Goal: Navigation & Orientation: Find specific page/section

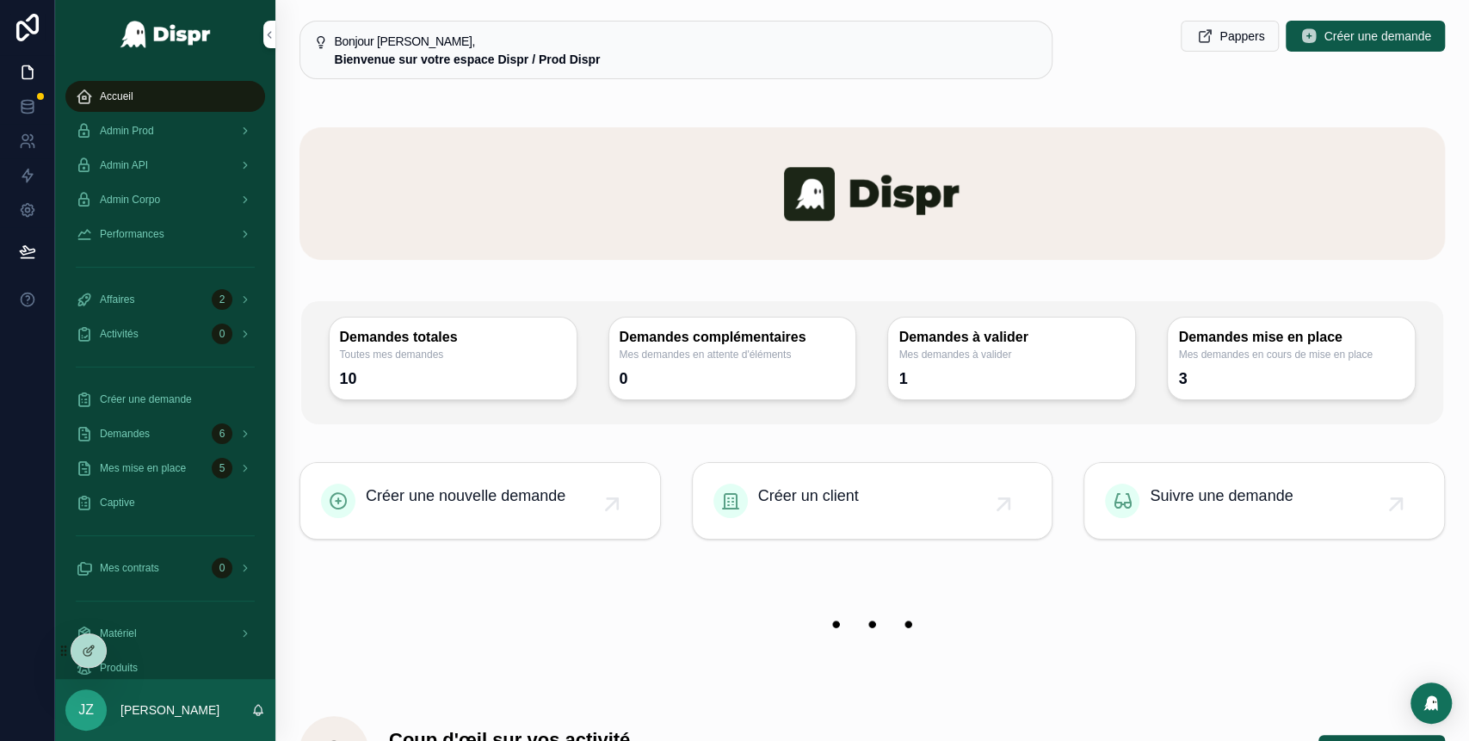
scroll to position [420, 0]
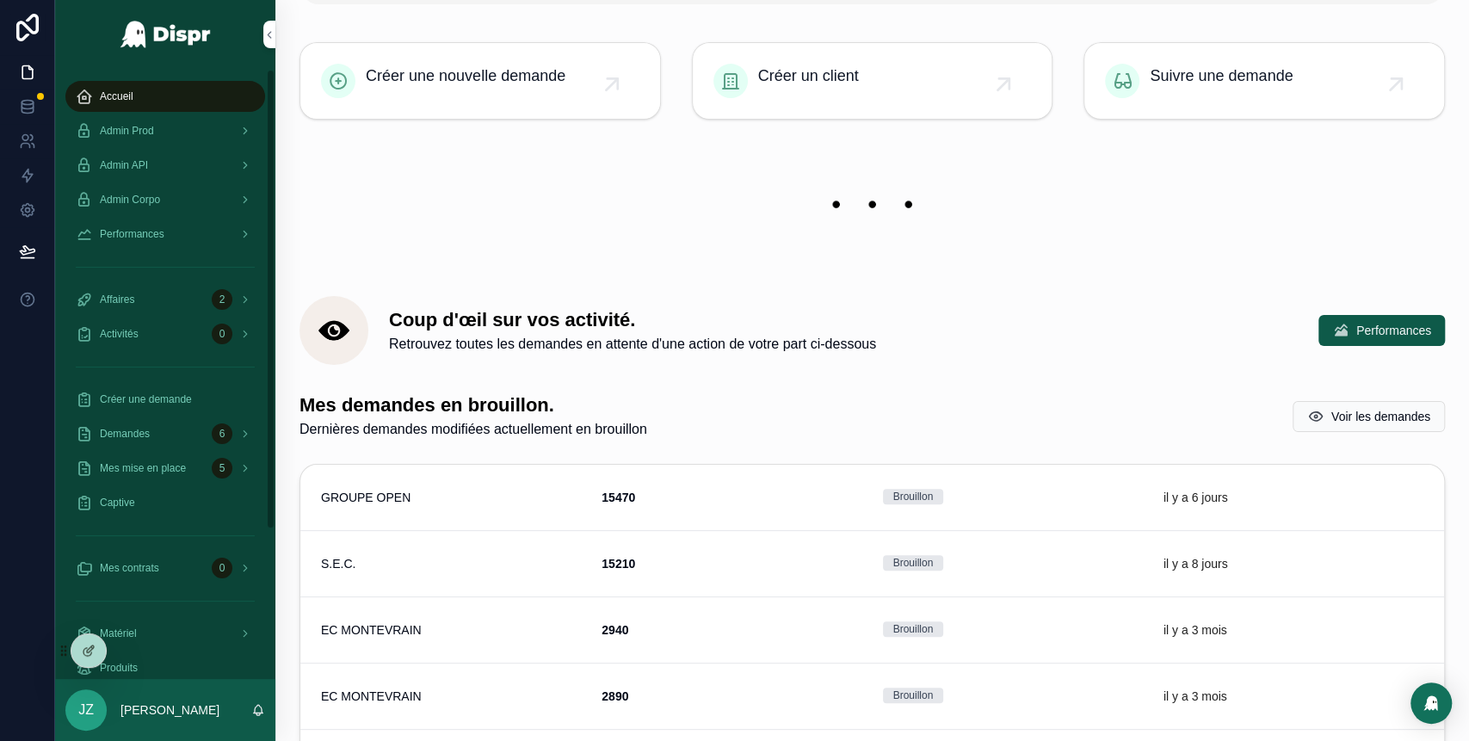
click at [151, 121] on div "Admin Prod" at bounding box center [165, 131] width 179 height 28
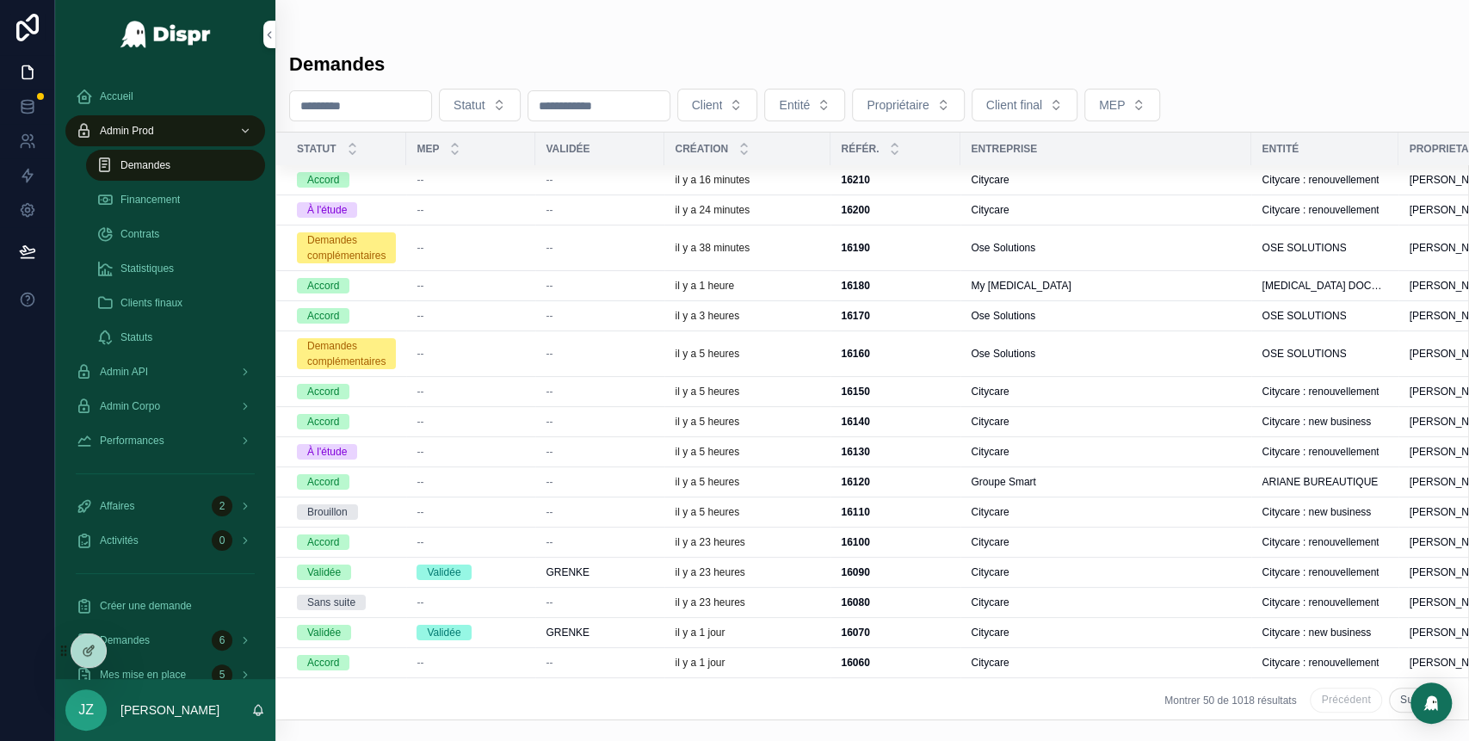
click at [597, 243] on div "--" at bounding box center [600, 248] width 108 height 14
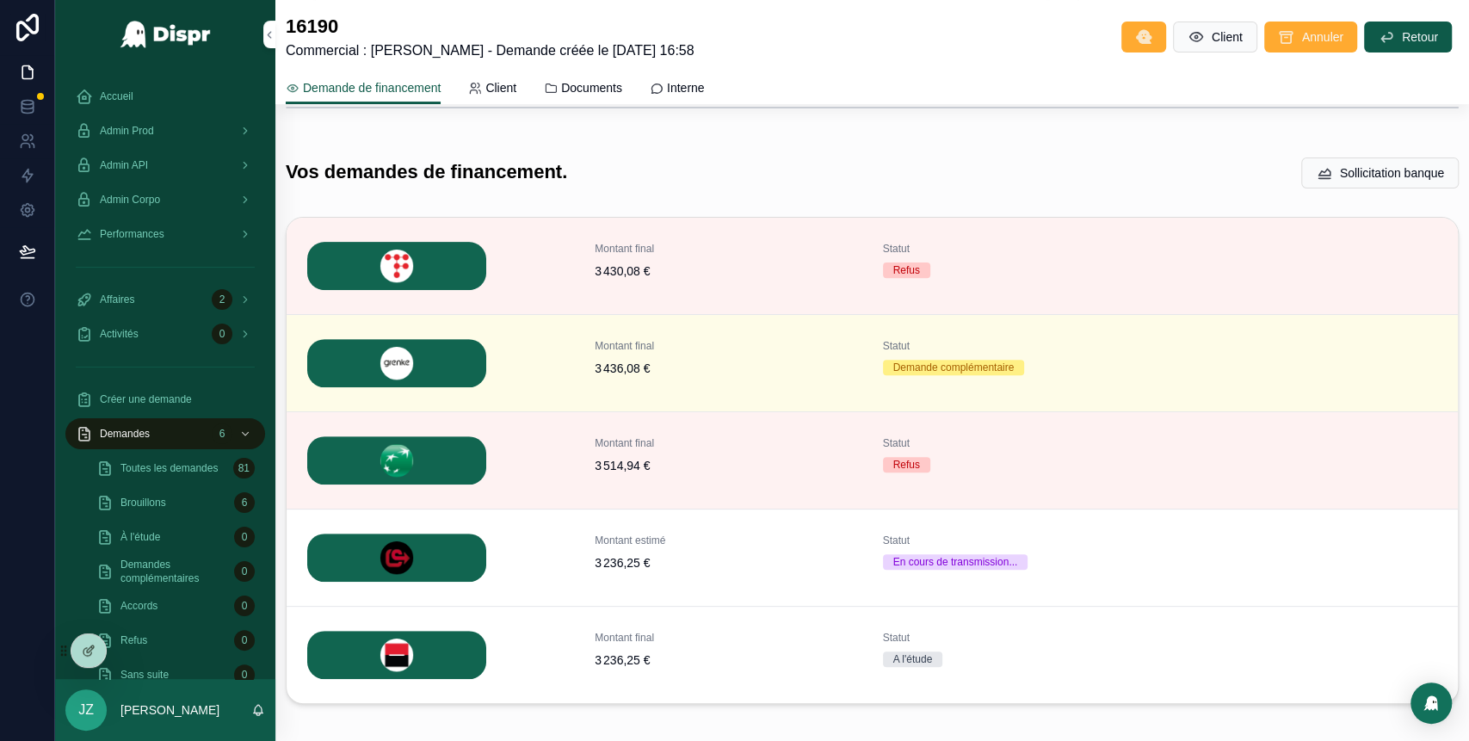
scroll to position [377, 0]
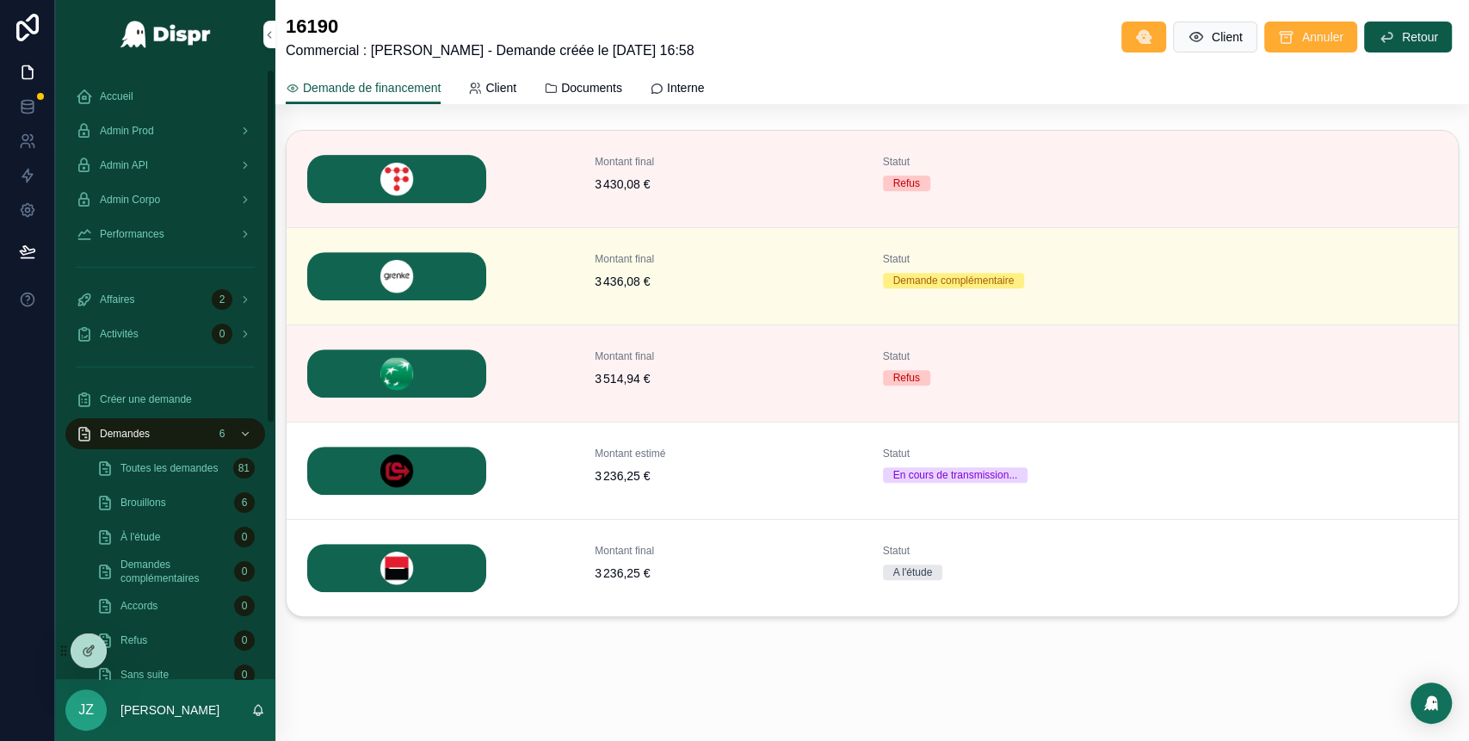
click at [122, 96] on span "Accueil" at bounding box center [117, 96] width 34 height 14
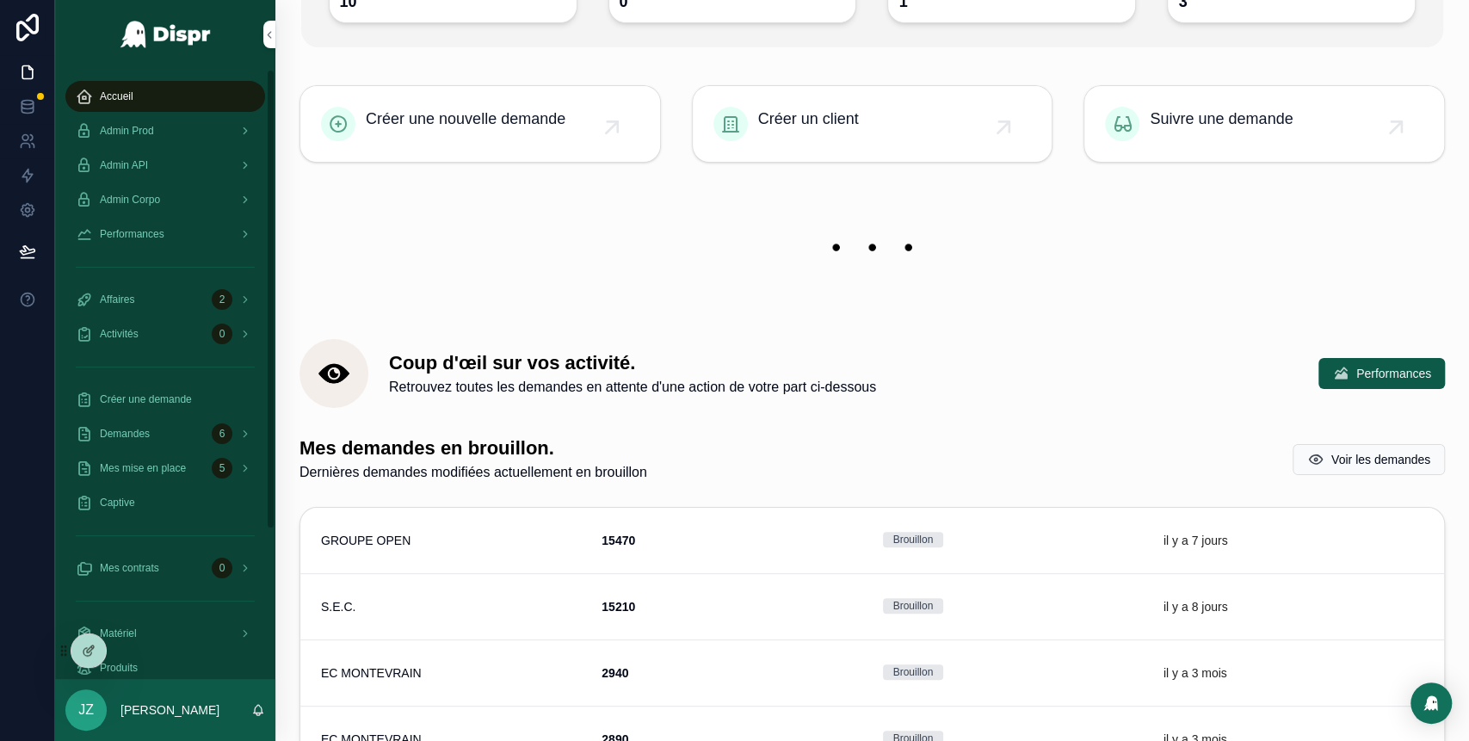
click at [169, 126] on div "Admin Prod" at bounding box center [165, 131] width 179 height 28
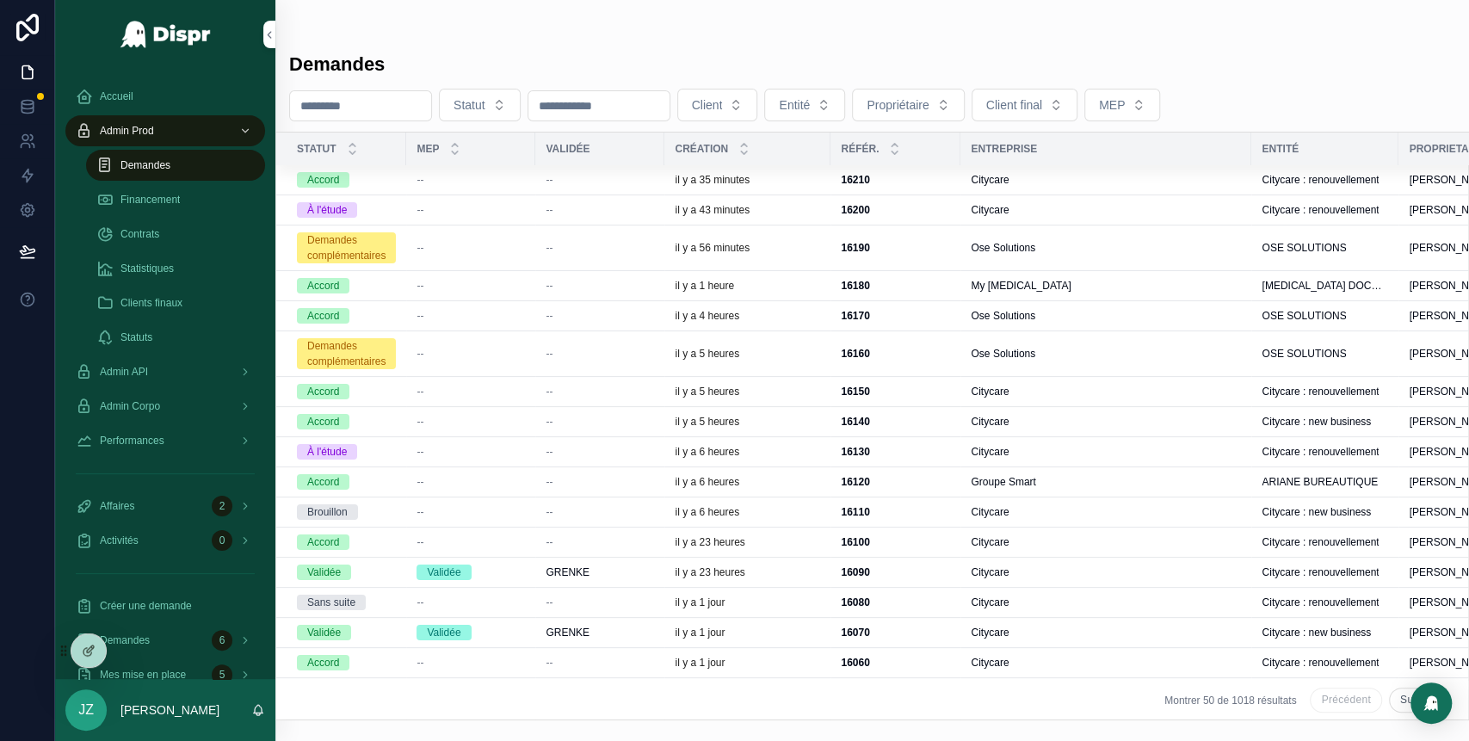
click at [798, 248] on div "il y a 56 minutes" at bounding box center [747, 248] width 145 height 14
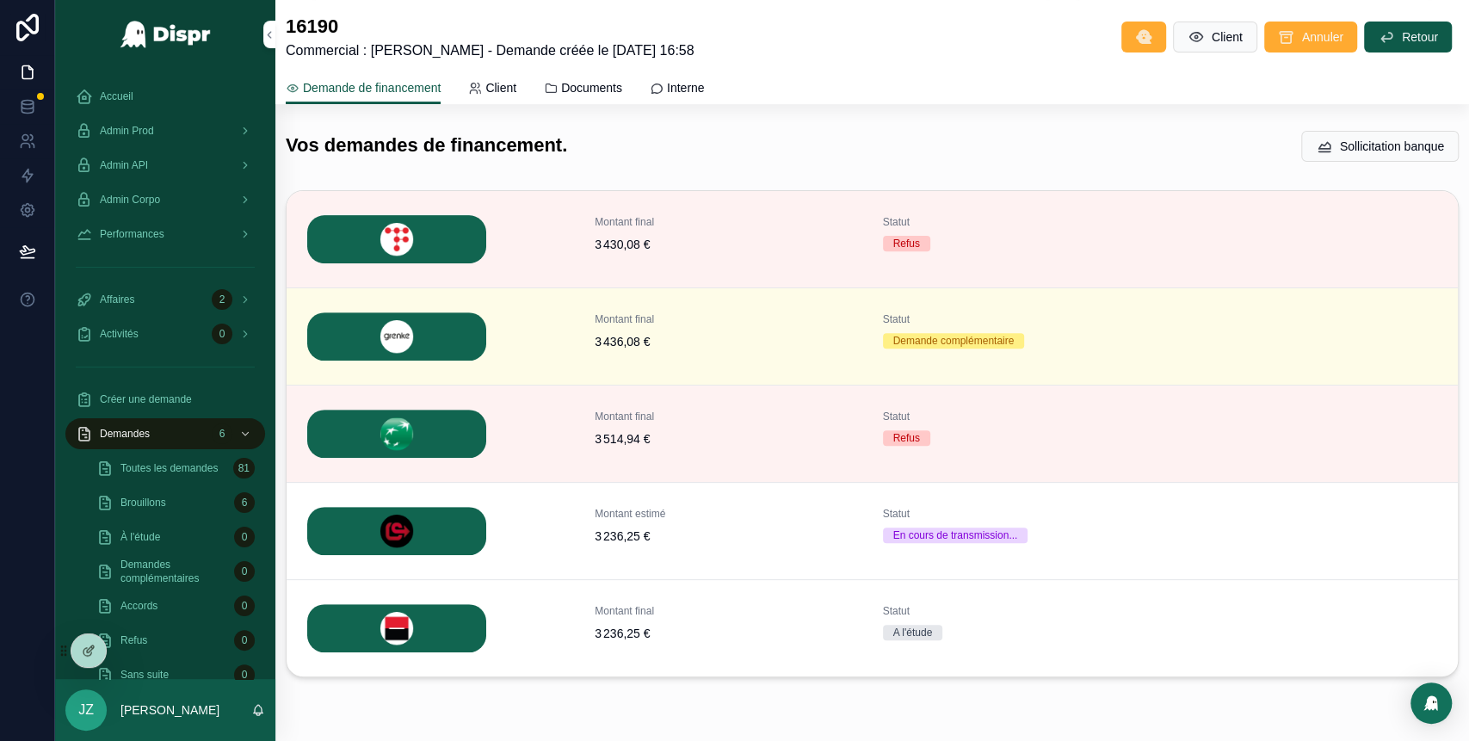
scroll to position [316, 0]
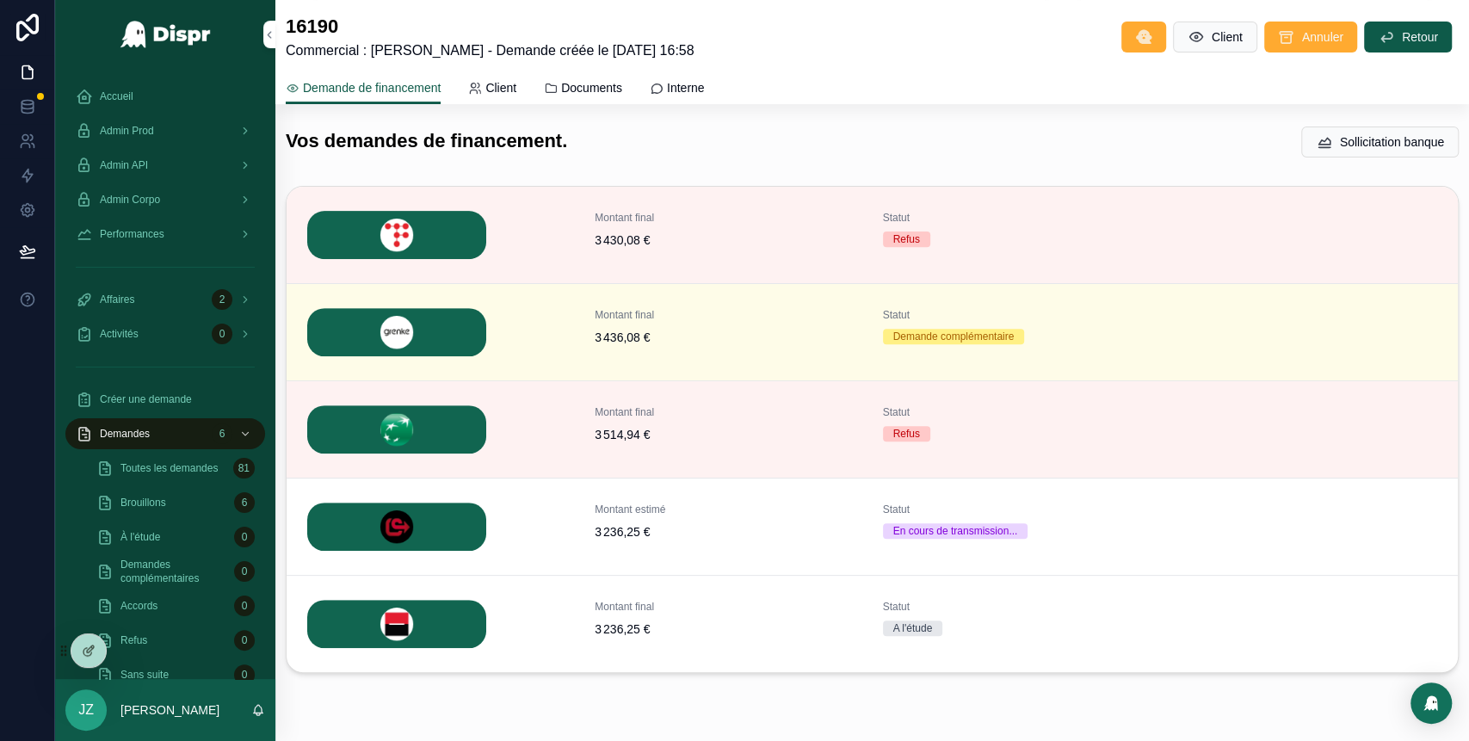
click at [0, 0] on span "Détails" at bounding box center [0, 0] width 0 height 0
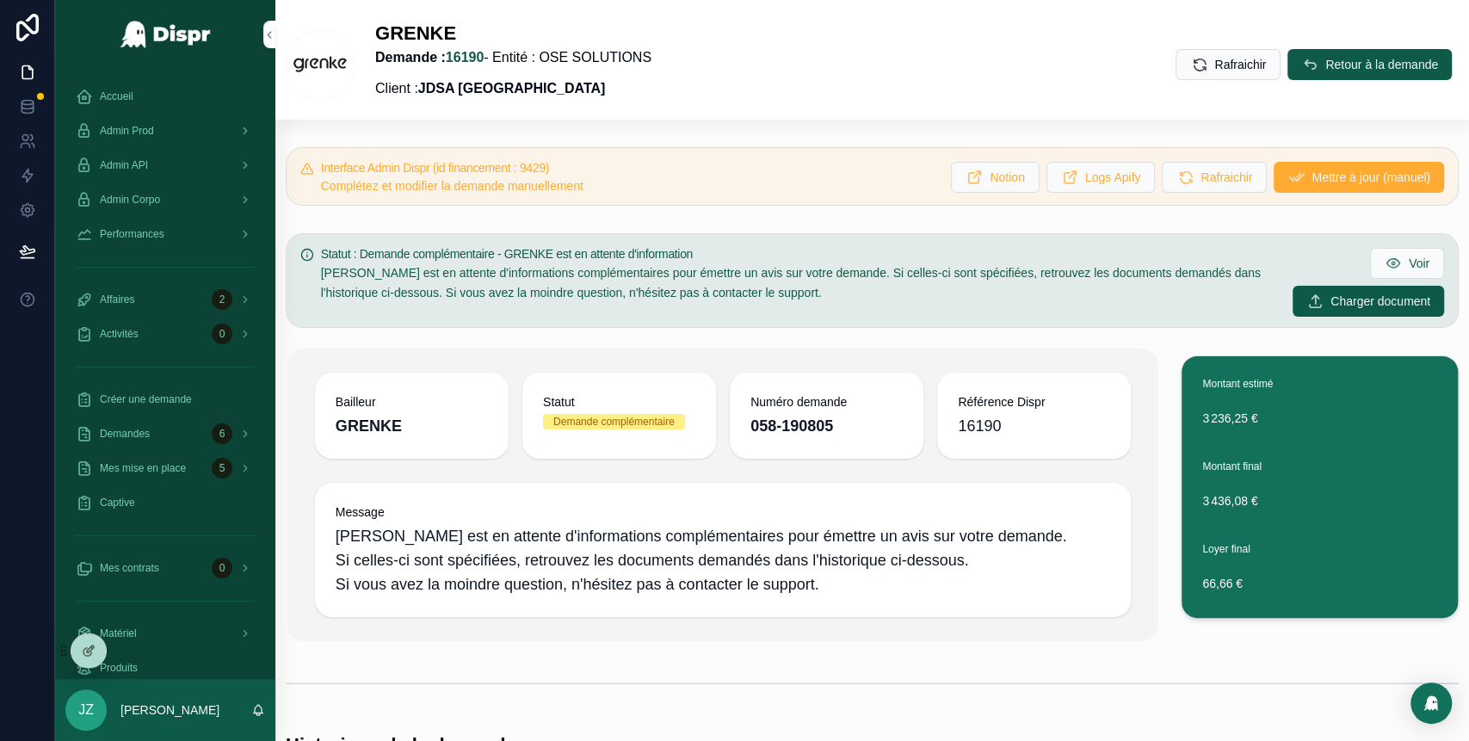
click at [1325, 57] on span "Retour à la demande" at bounding box center [1381, 64] width 113 height 17
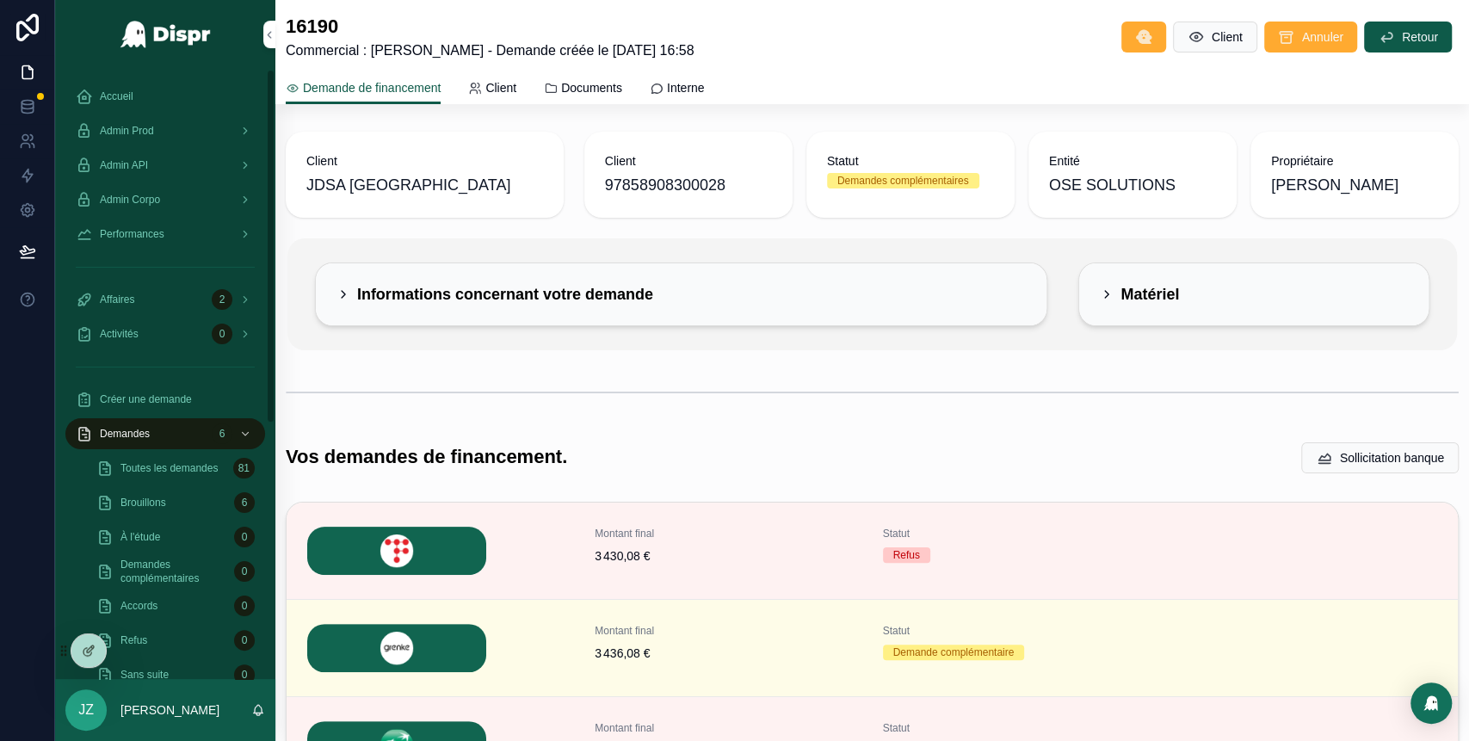
click at [150, 96] on div "Accueil" at bounding box center [165, 97] width 179 height 28
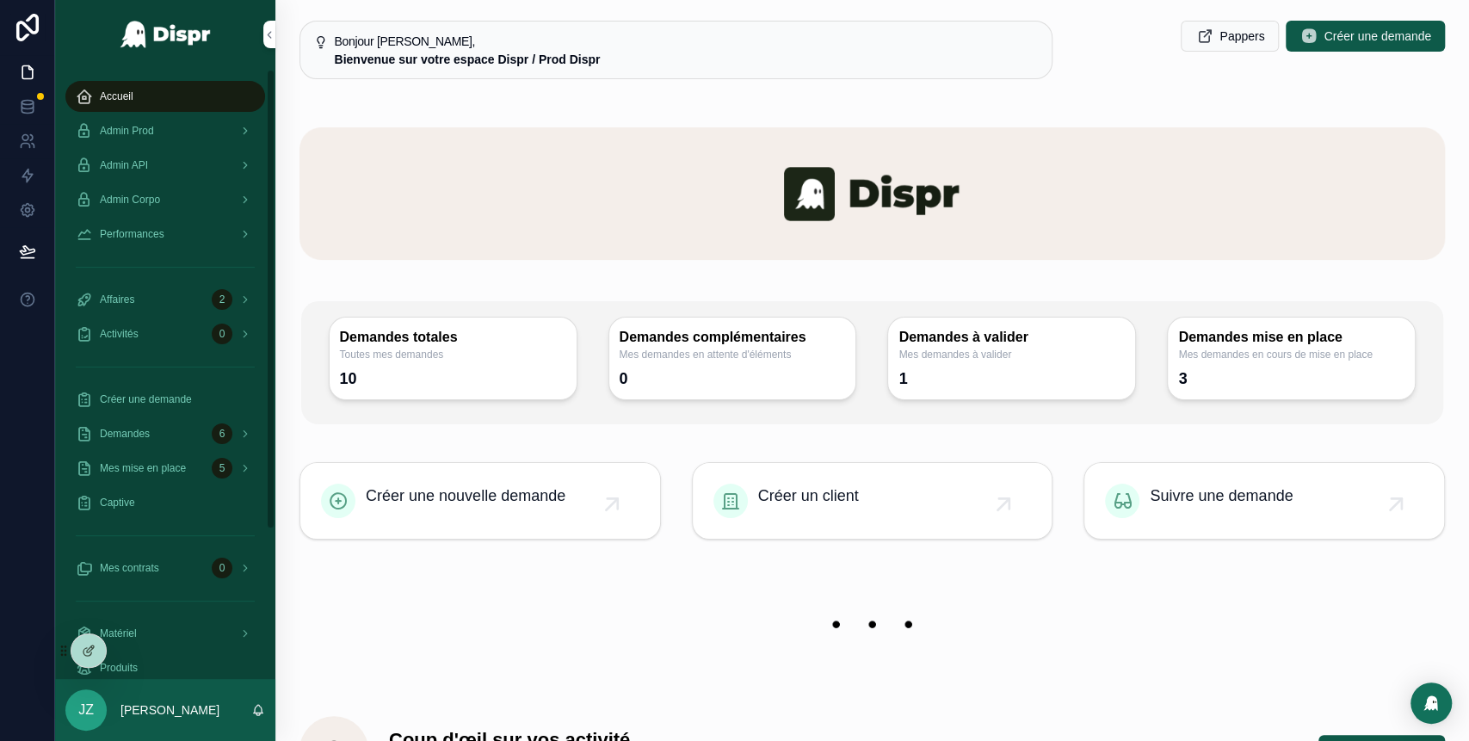
click at [165, 138] on div "Admin Prod" at bounding box center [165, 131] width 179 height 28
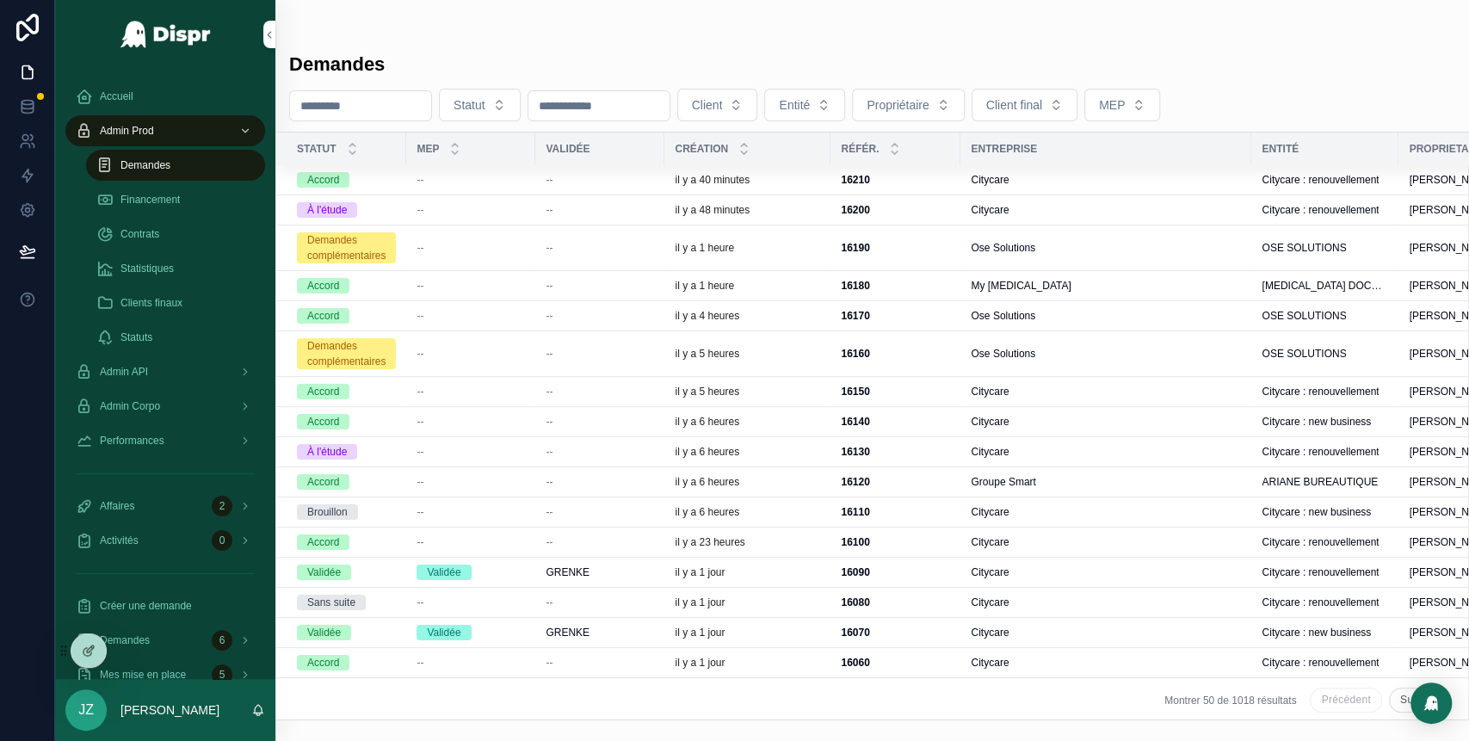
click at [1270, 583] on td "Citycare : renouvellement" at bounding box center [1324, 572] width 147 height 30
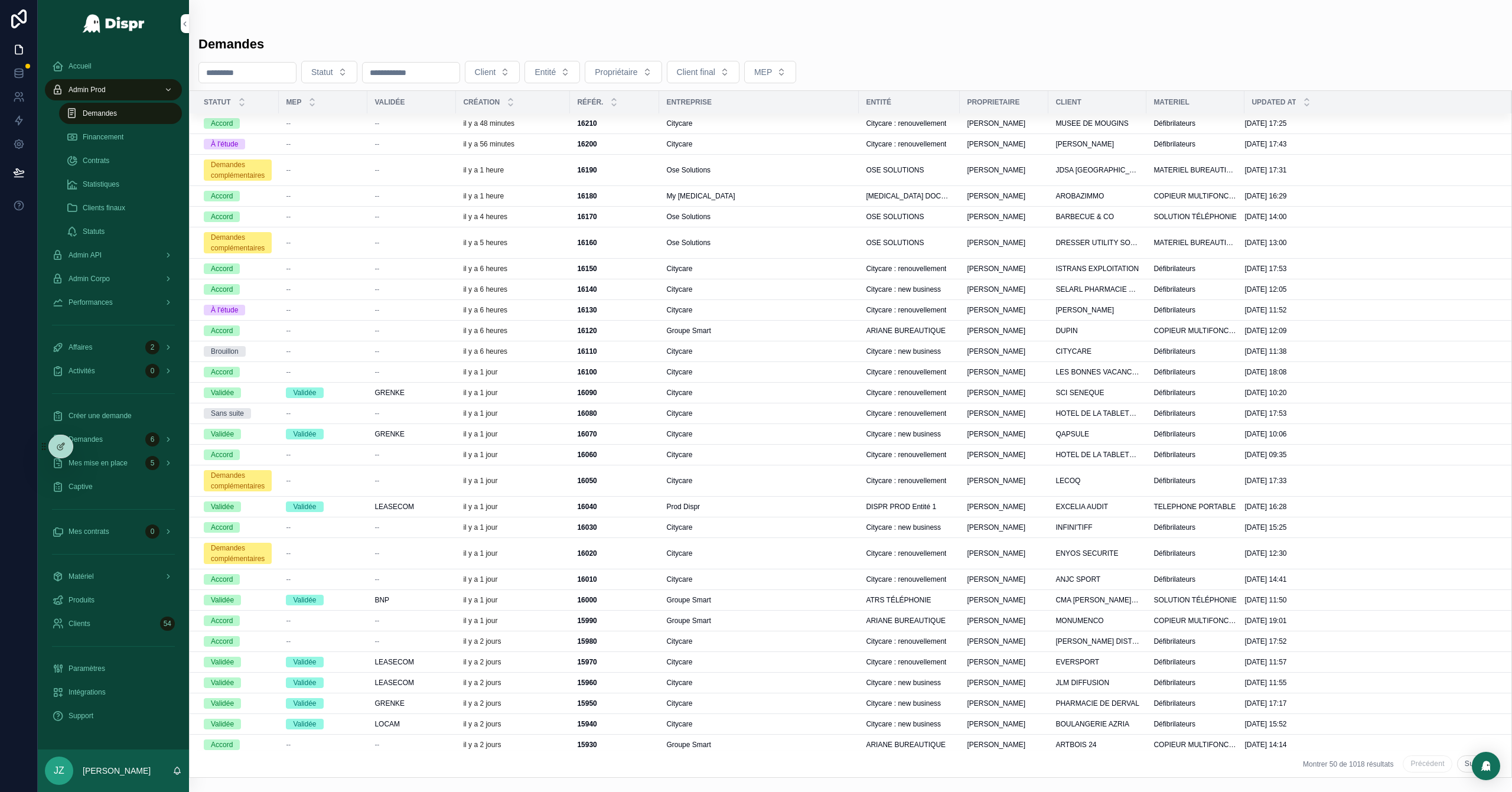
click at [117, 301] on div "Performances" at bounding box center [113, 303] width 123 height 19
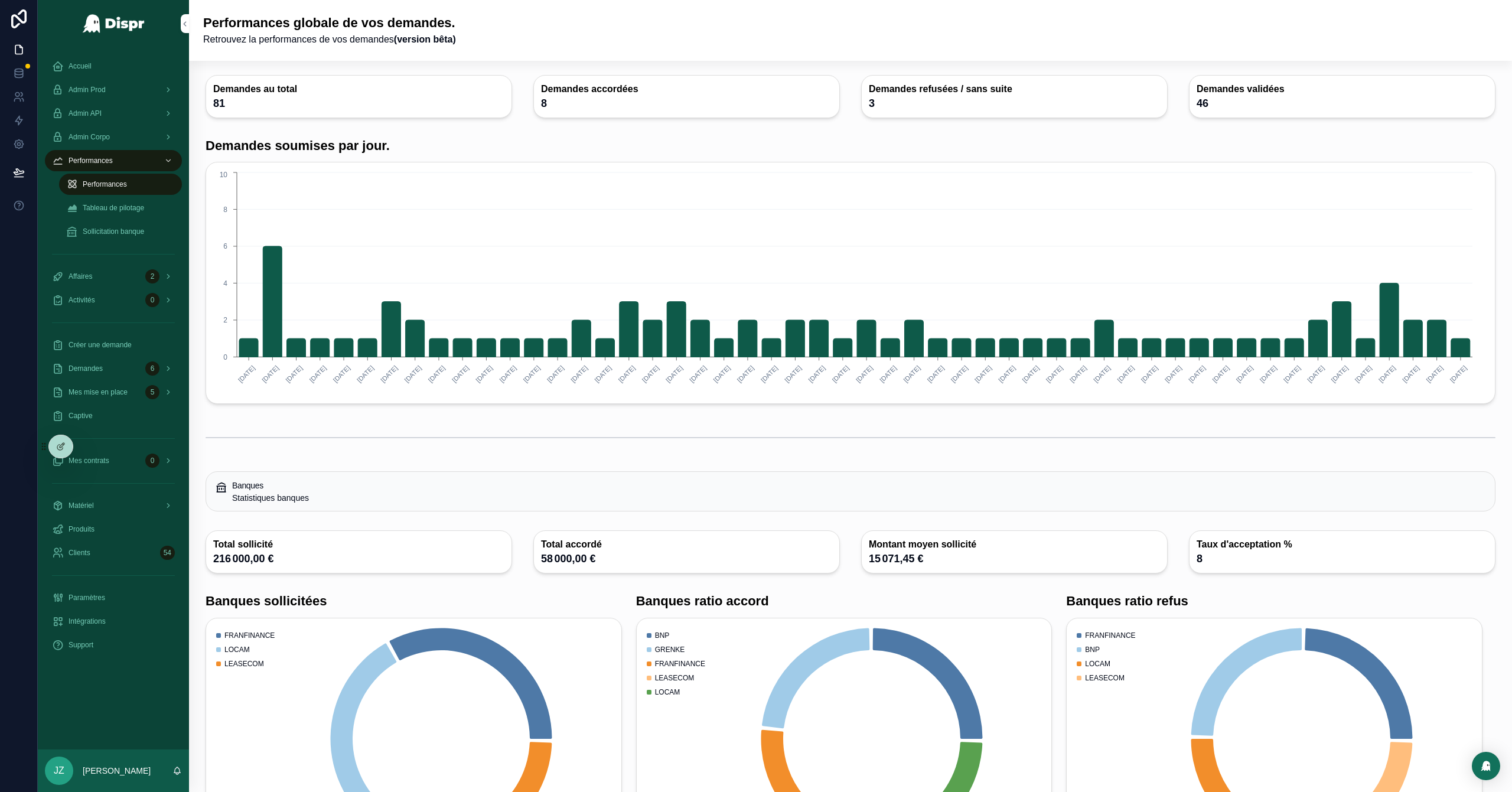
click at [132, 203] on span "Tableau de pilotage" at bounding box center [113, 208] width 61 height 10
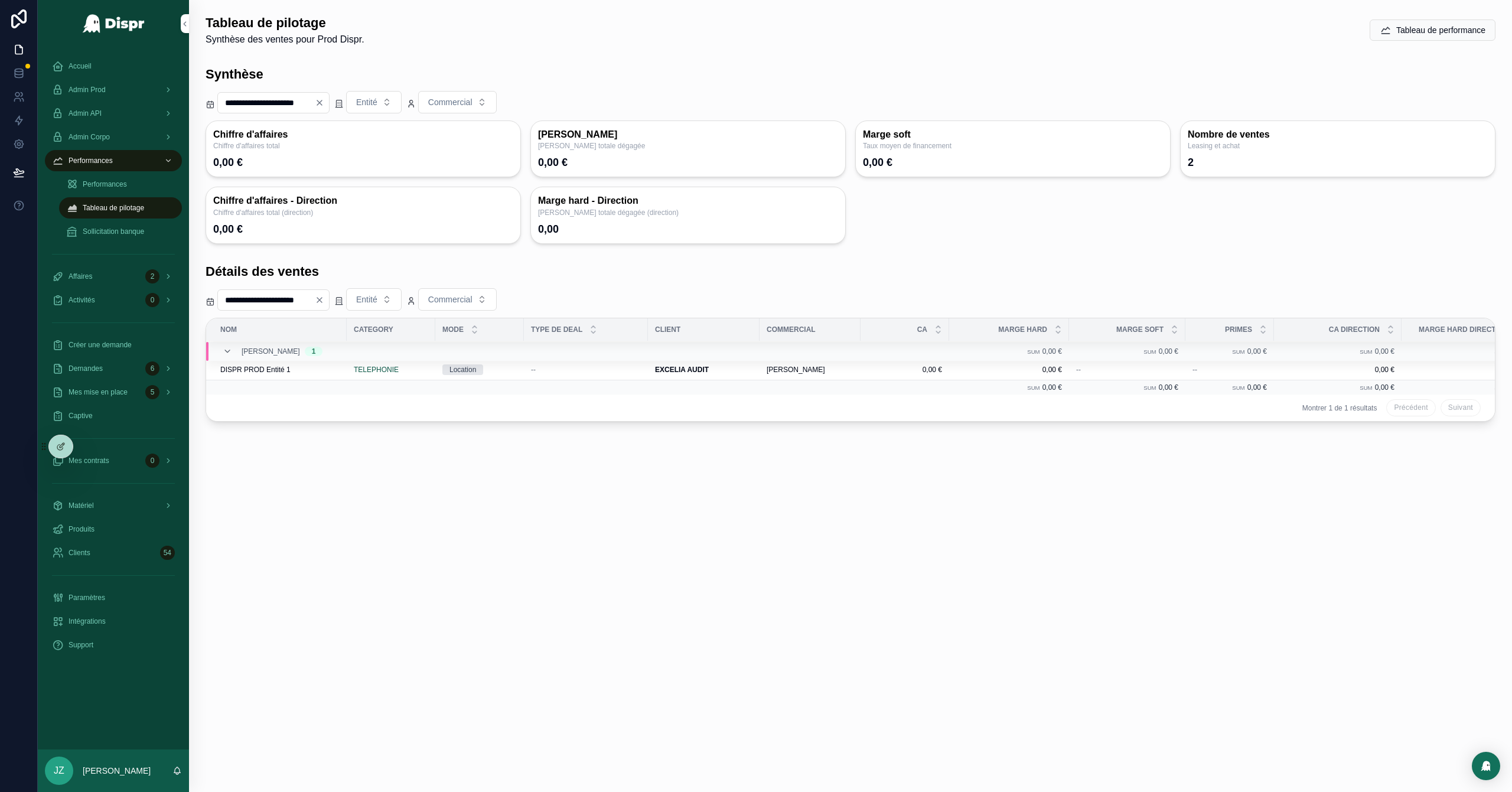
click at [137, 228] on span "Sollicitation banque" at bounding box center [113, 231] width 61 height 10
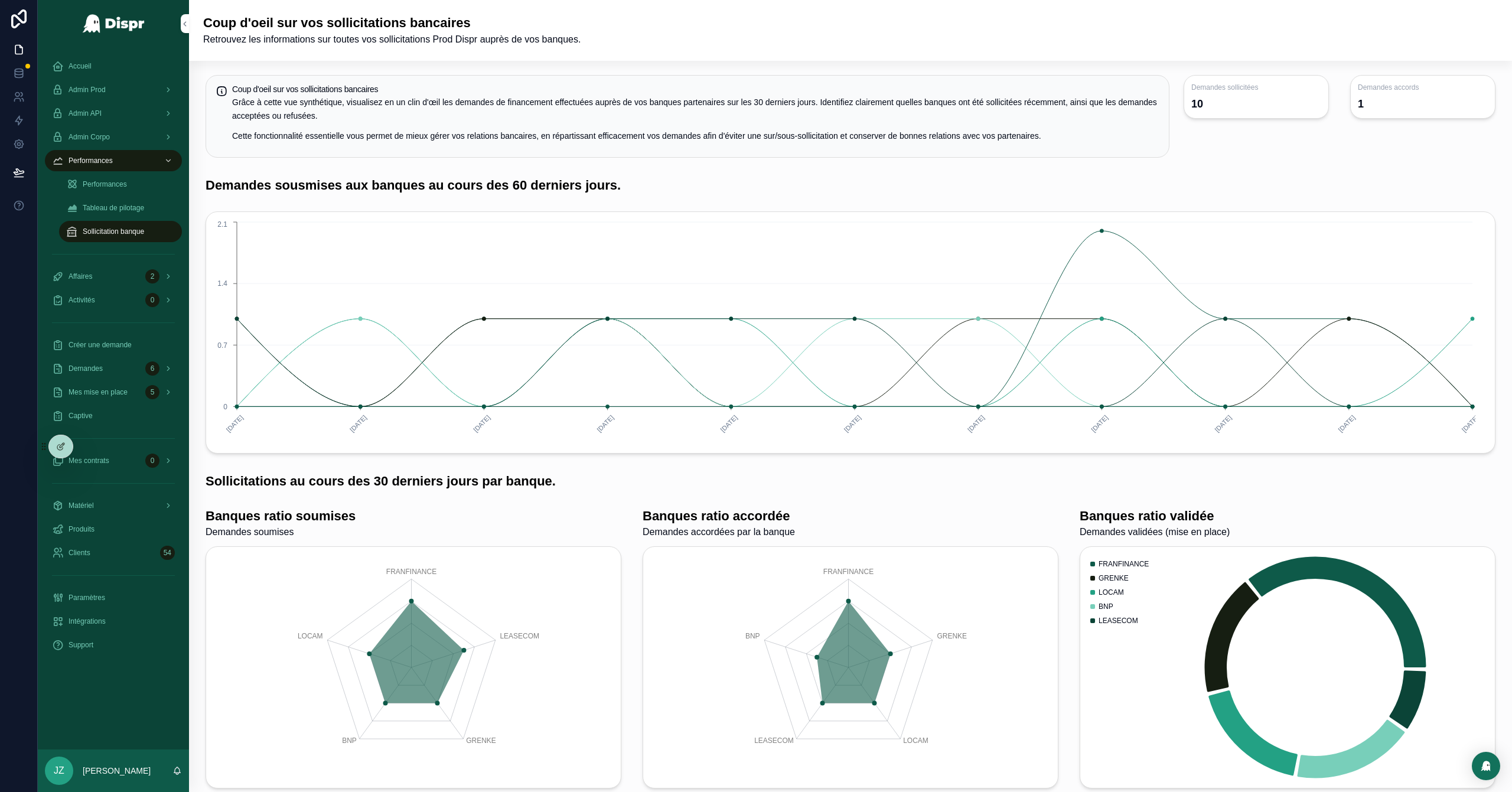
click at [124, 174] on link "Performances" at bounding box center [120, 184] width 123 height 21
